Goal: Task Accomplishment & Management: Complete application form

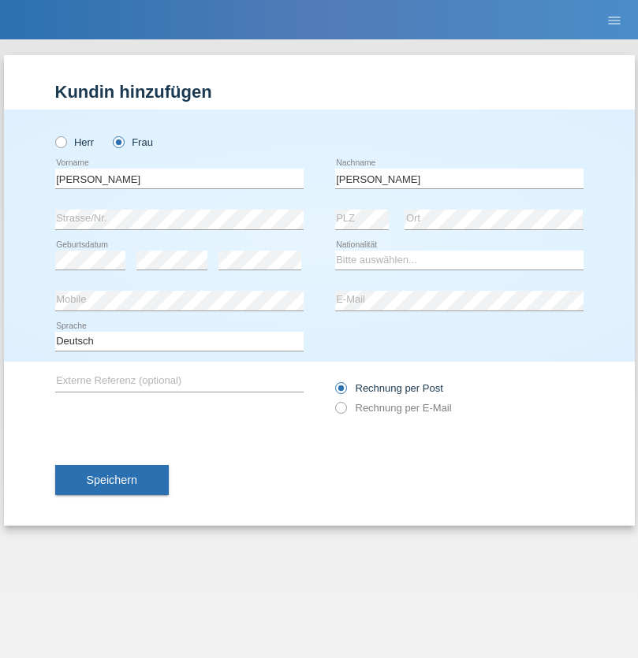
type input "[PERSON_NAME]"
select select "CH"
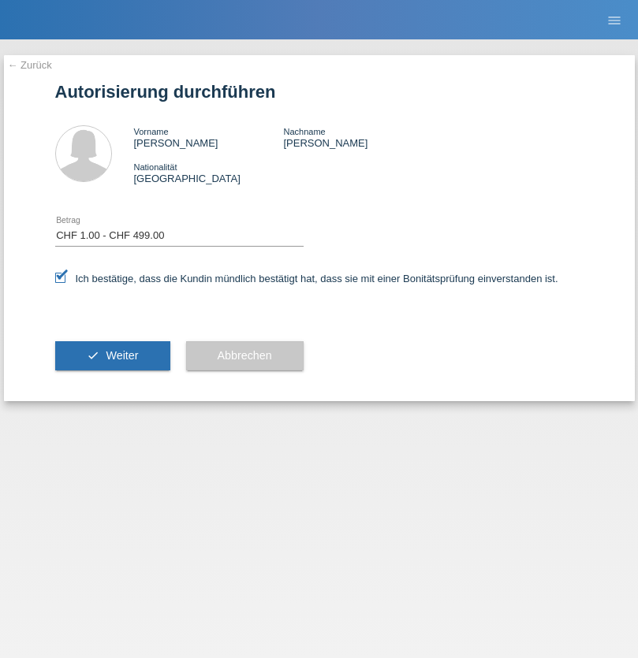
select select "1"
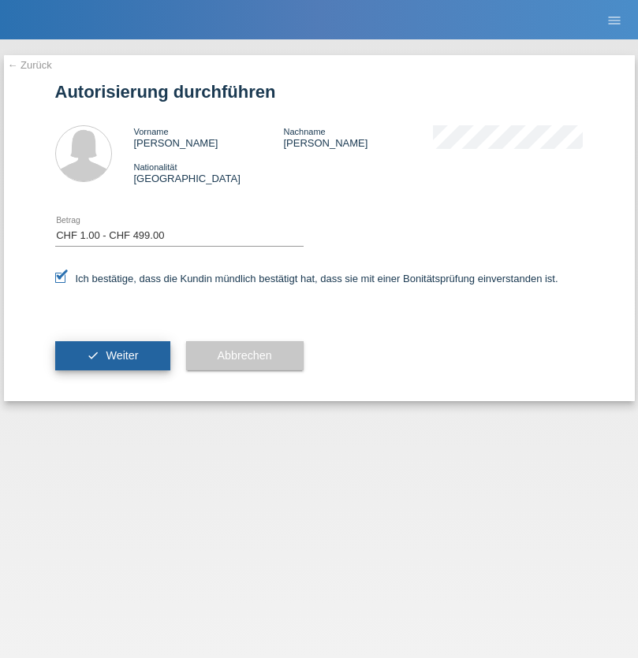
click at [112, 356] on span "Weiter" at bounding box center [122, 355] width 32 height 13
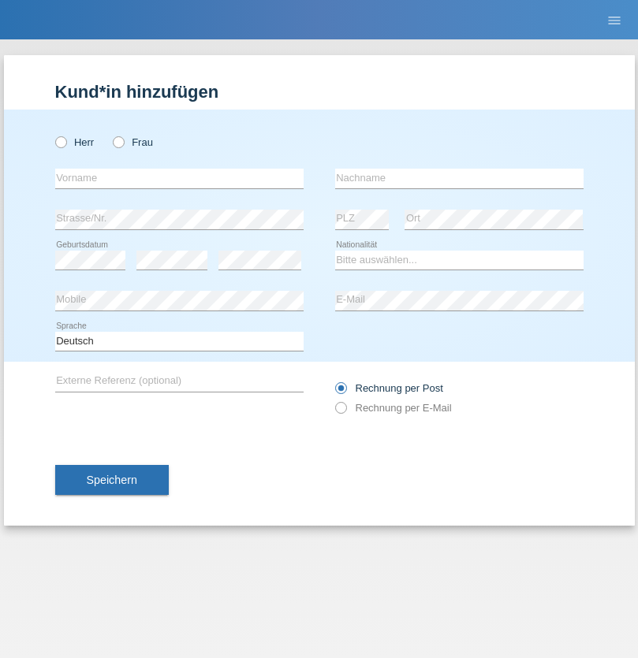
radio input "true"
click at [179, 178] on input "text" at bounding box center [179, 179] width 248 height 20
type input "Ainara"
click at [459, 178] on input "text" at bounding box center [459, 179] width 248 height 20
type input "Lopez"
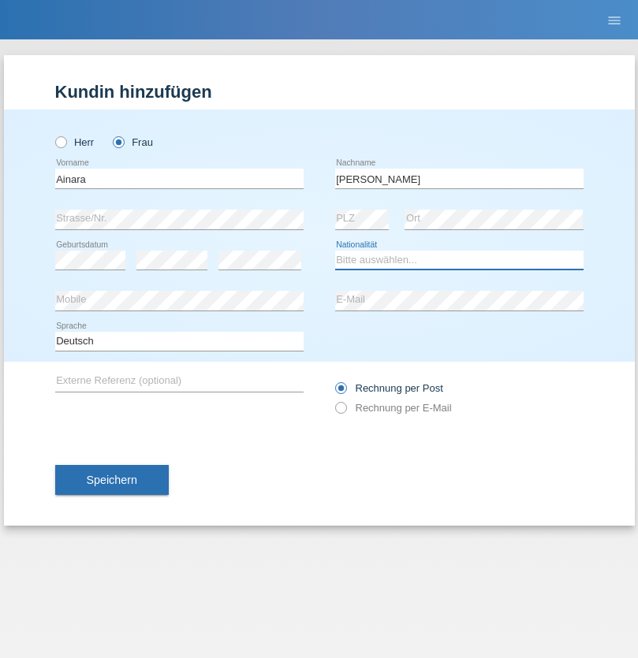
select select "ES"
select select "C"
select select "10"
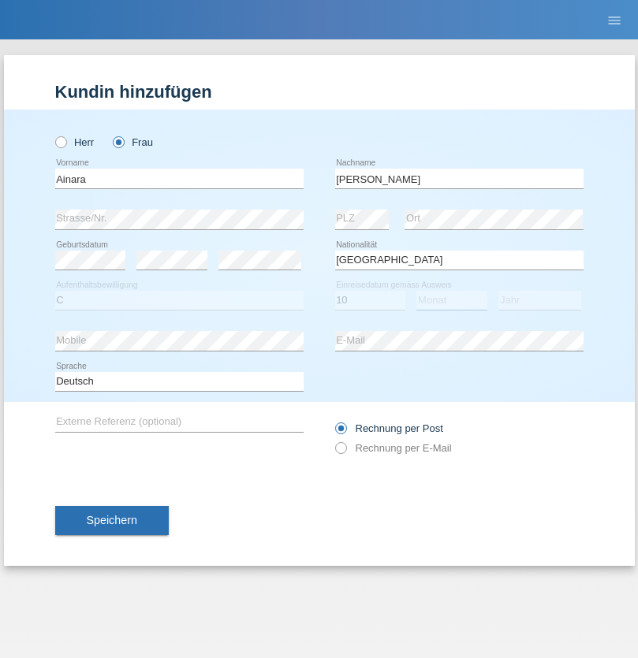
select select "08"
select select "2020"
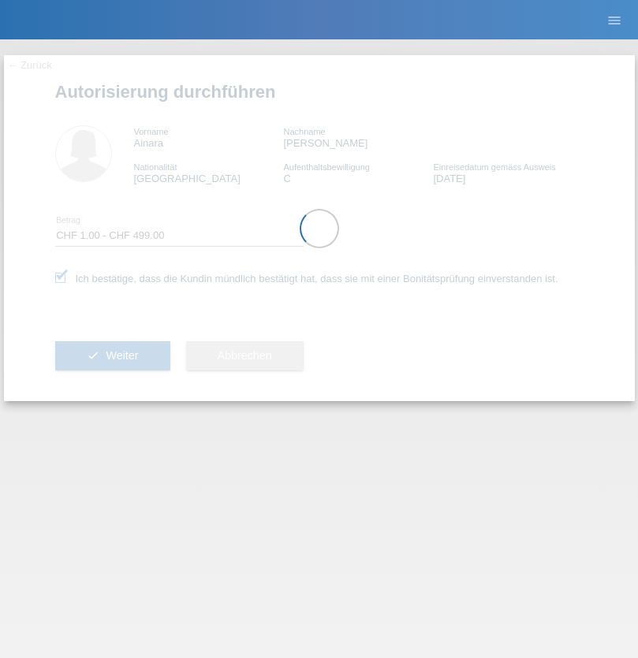
select select "1"
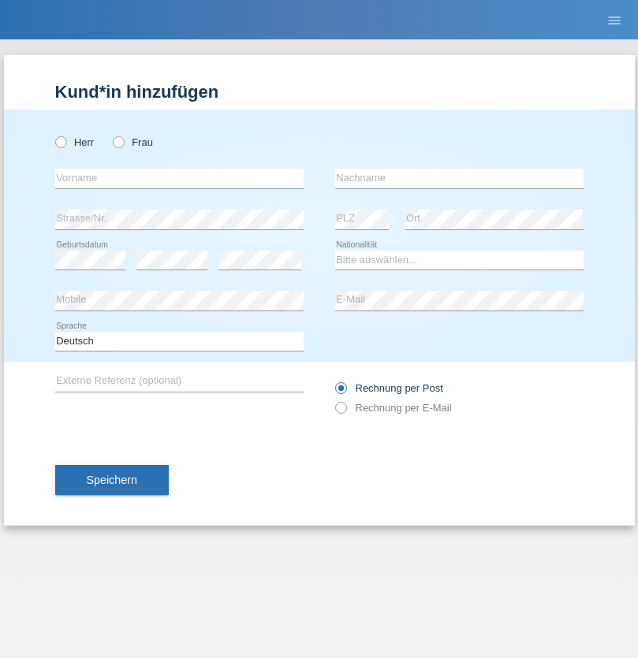
radio input "true"
click at [179, 178] on input "text" at bounding box center [179, 179] width 248 height 20
type input "[PERSON_NAME]"
click at [459, 178] on input "text" at bounding box center [459, 179] width 248 height 20
type input "Eduarda"
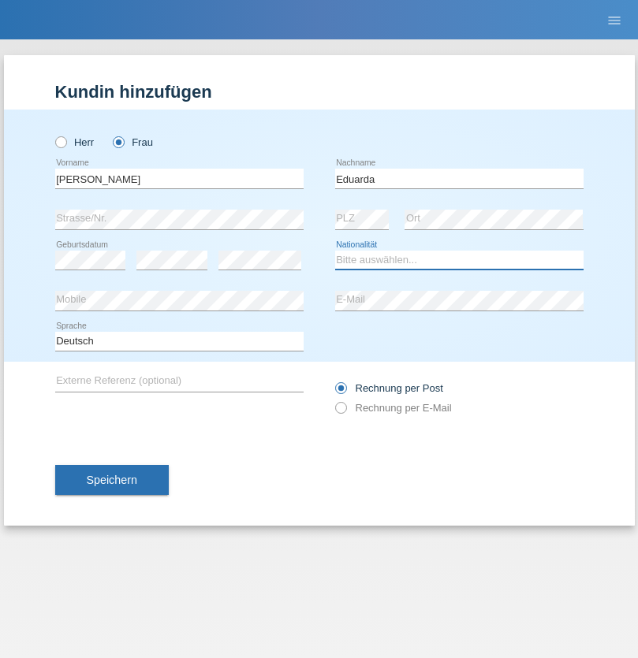
select select "CH"
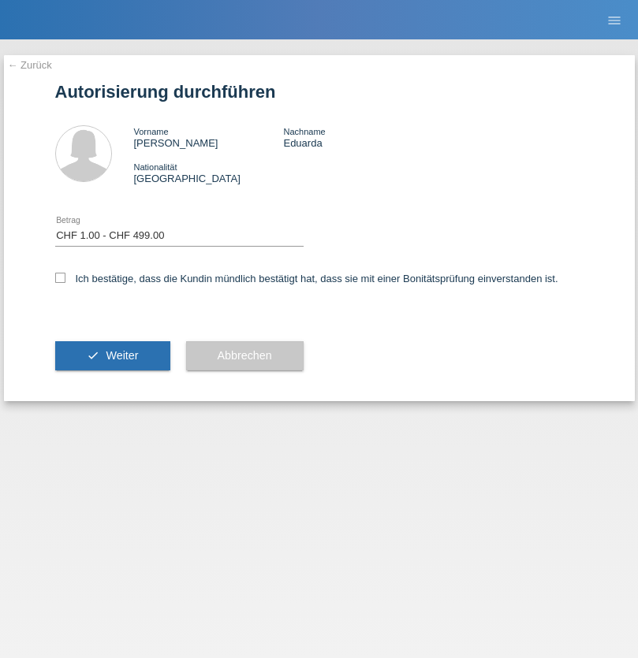
select select "1"
checkbox input "true"
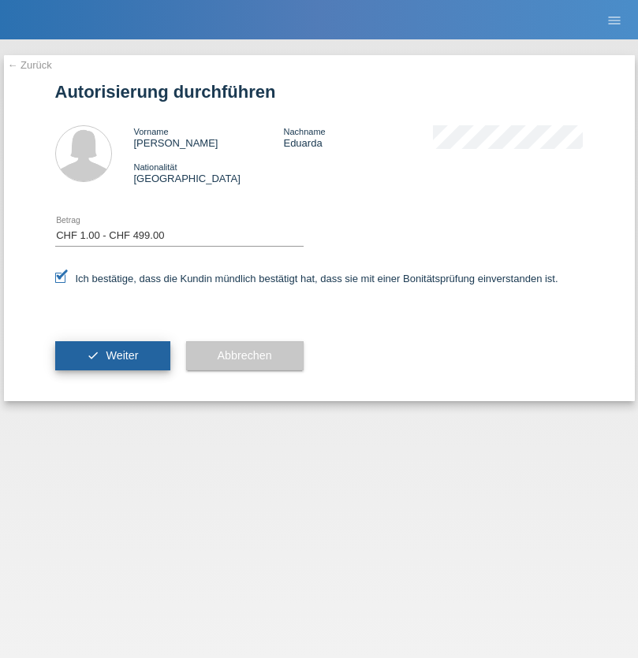
click at [112, 356] on span "Weiter" at bounding box center [122, 355] width 32 height 13
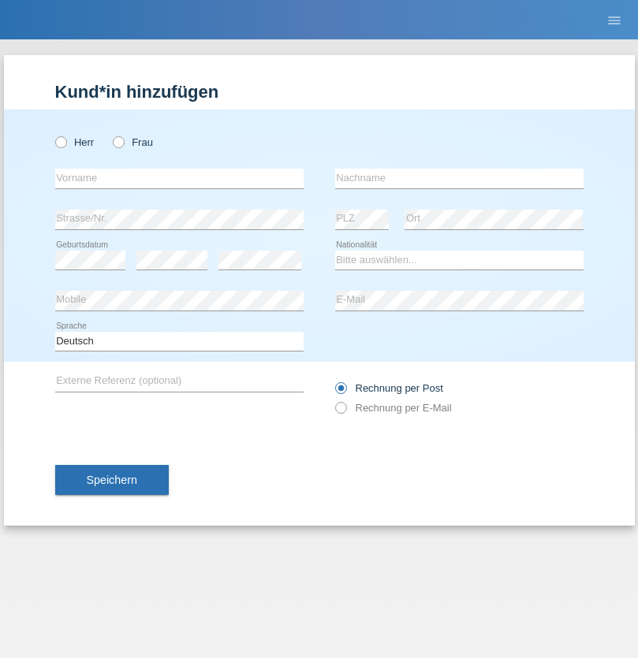
radio input "true"
click at [179, 178] on input "text" at bounding box center [179, 179] width 248 height 20
type input "[PERSON_NAME]"
click at [459, 178] on input "text" at bounding box center [459, 179] width 248 height 20
type input "Tempelmayr"
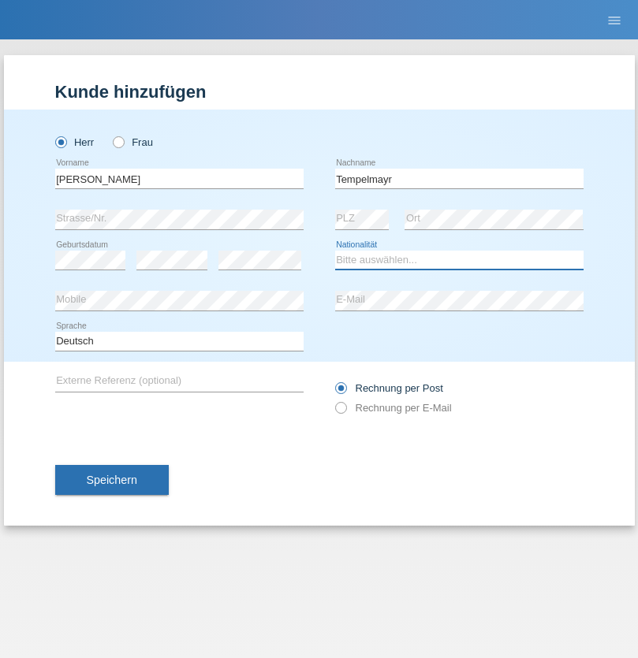
select select "AT"
select select "C"
select select "15"
select select "08"
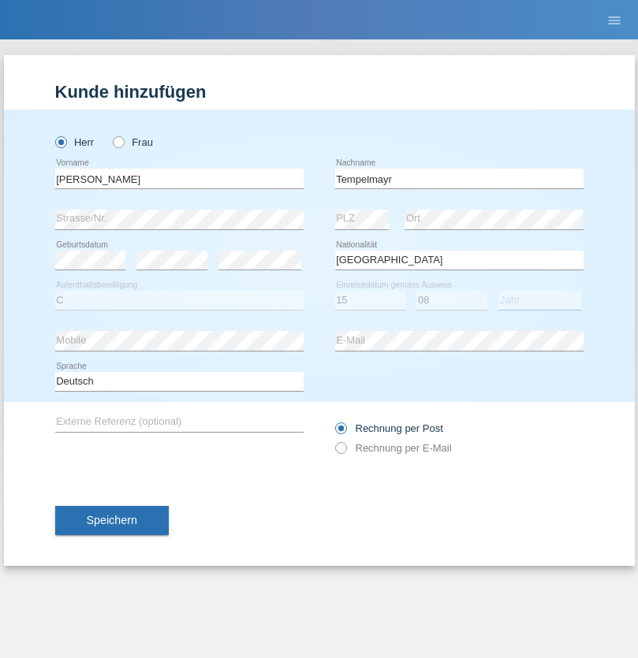
select select "2021"
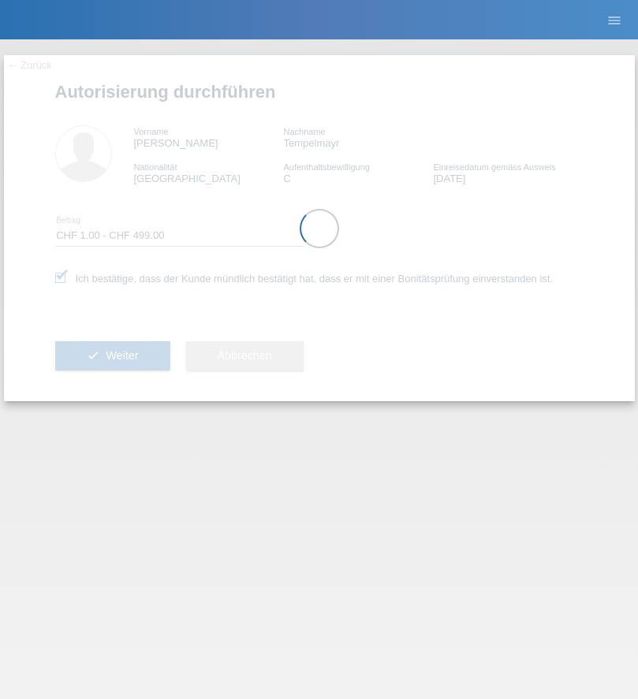
select select "1"
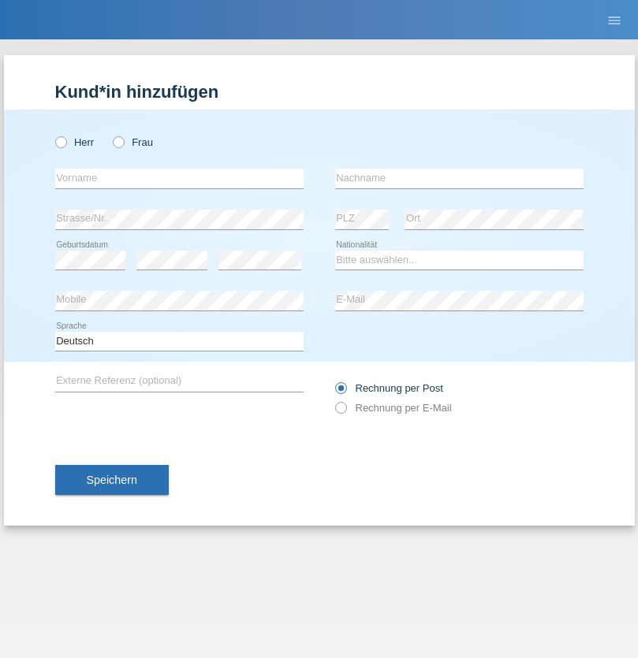
radio input "true"
click at [179, 178] on input "text" at bounding box center [179, 179] width 248 height 20
type input "[PERSON_NAME]"
click at [459, 178] on input "text" at bounding box center [459, 179] width 248 height 20
type input "Rampf"
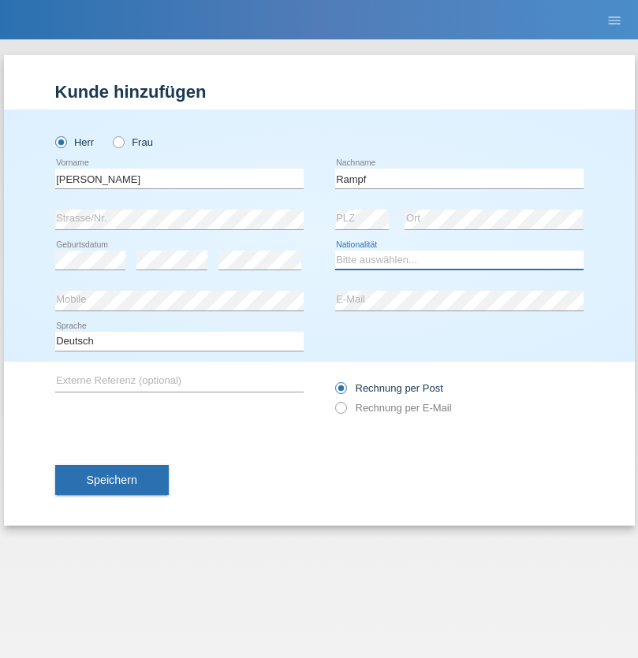
select select "DE"
select select "C"
select select "20"
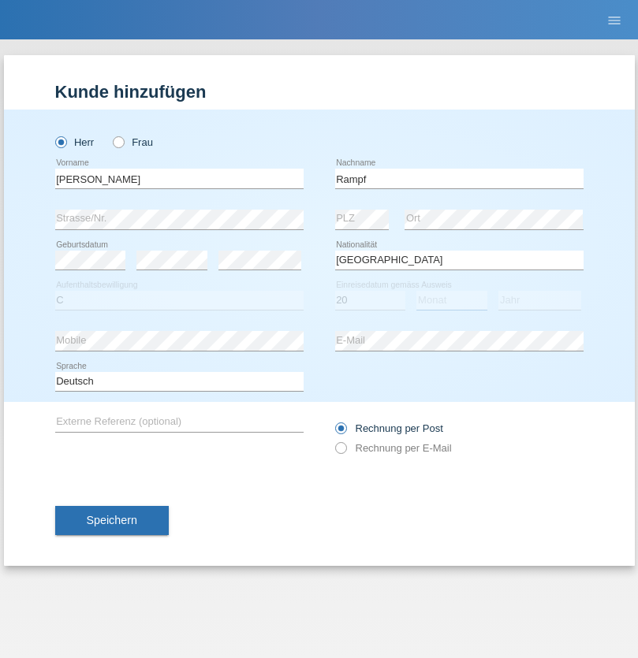
select select "01"
select select "2021"
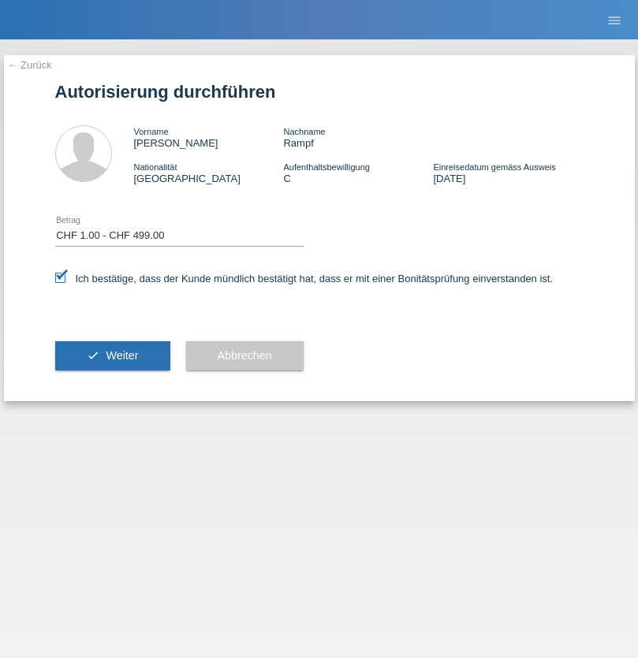
select select "1"
click at [112, 356] on span "Weiter" at bounding box center [122, 355] width 32 height 13
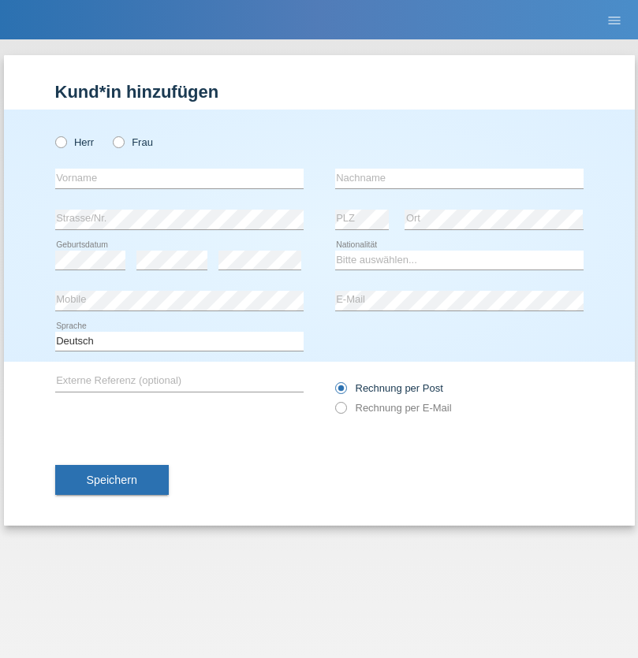
radio input "true"
click at [179, 178] on input "text" at bounding box center [179, 179] width 248 height 20
type input "Moser"
click at [459, 178] on input "text" at bounding box center [459, 179] width 248 height 20
type input "Tamaro"
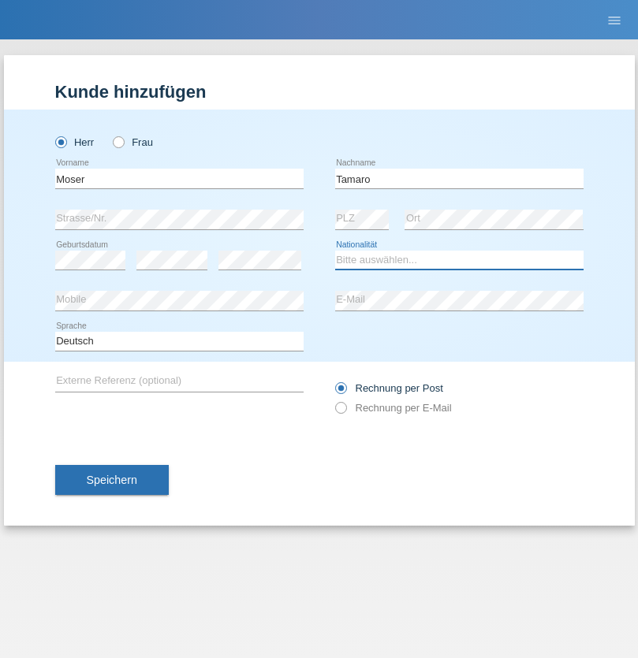
select select "CH"
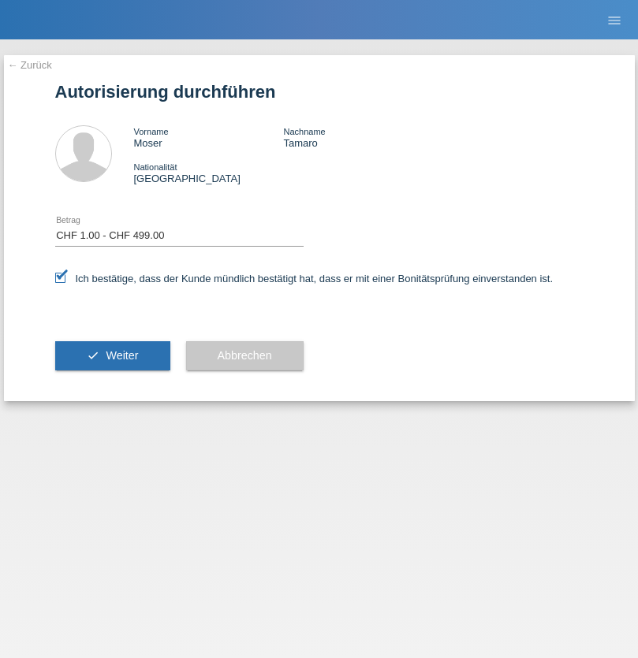
select select "1"
click at [112, 356] on span "Weiter" at bounding box center [122, 355] width 32 height 13
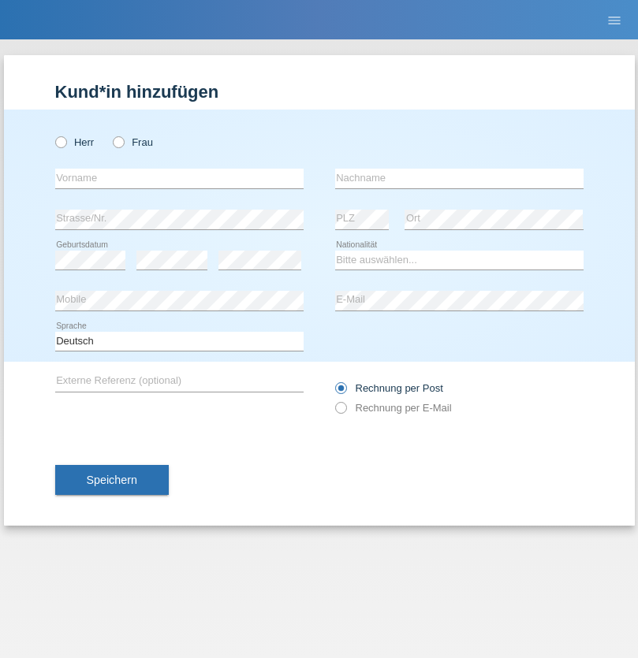
radio input "true"
click at [179, 178] on input "text" at bounding box center [179, 179] width 248 height 20
type input "Leutrim"
click at [459, 178] on input "text" at bounding box center [459, 179] width 248 height 20
type input "Zeqiri"
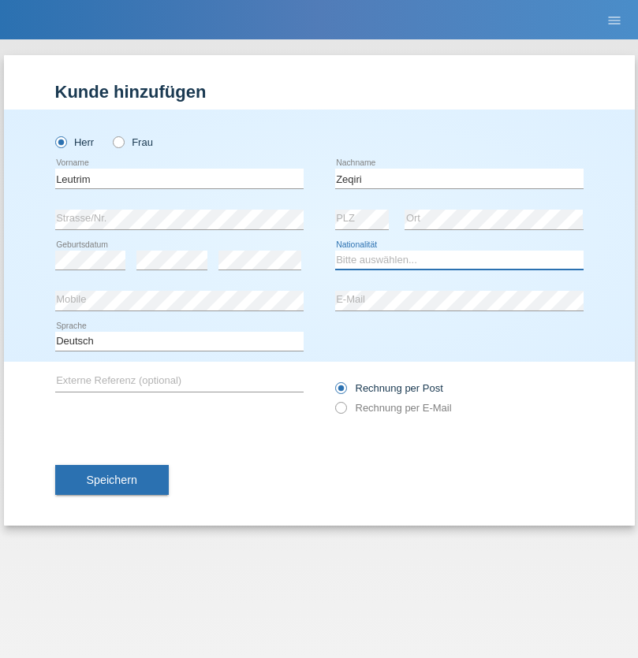
select select "XK"
select select "C"
select select "10"
select select "01"
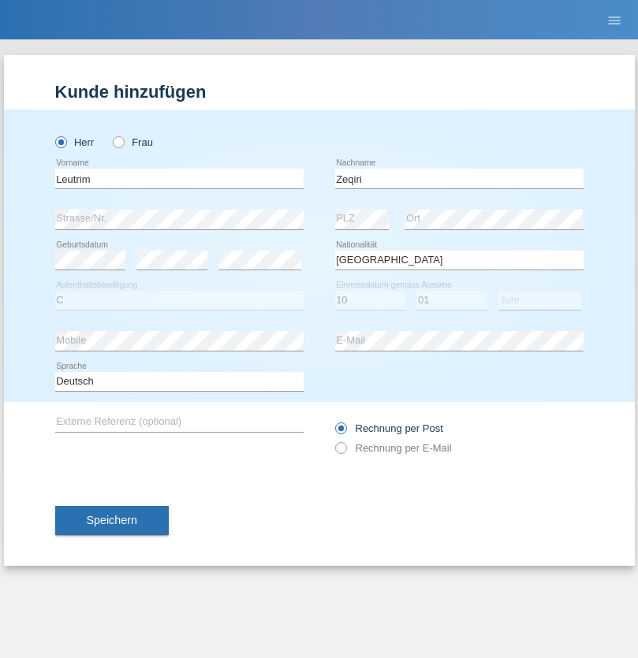
select select "2000"
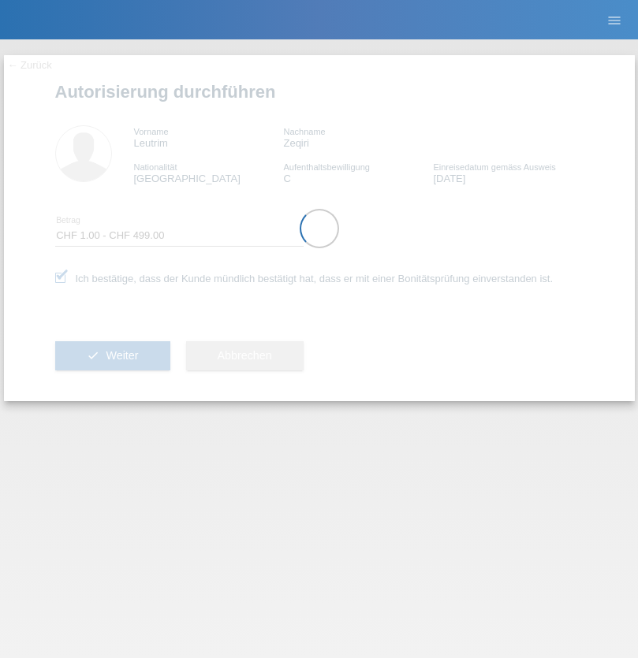
select select "1"
